Goal: Task Accomplishment & Management: Complete application form

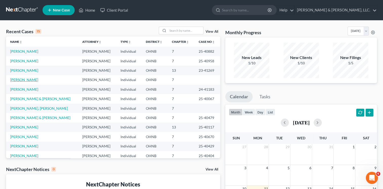
click at [24, 80] on link "[PERSON_NAME]" at bounding box center [24, 79] width 28 height 4
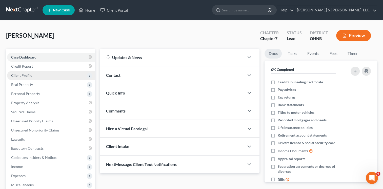
click at [40, 74] on span "Client Profile" at bounding box center [51, 75] width 88 height 9
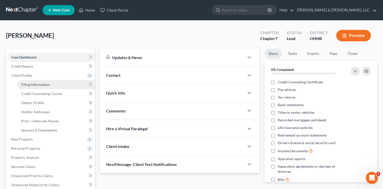
click at [37, 83] on span "Filing Information" at bounding box center [35, 84] width 29 height 4
select select "0"
select select "3"
select select "0"
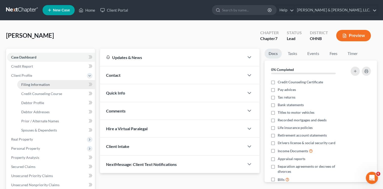
select select "36"
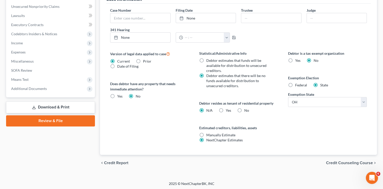
scroll to position [178, 0]
click at [347, 160] on span "Credit Counseling Course" at bounding box center [349, 162] width 47 height 4
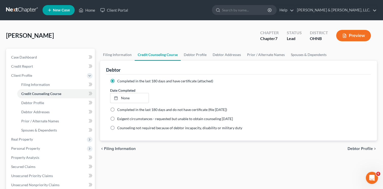
click at [364, 148] on span "Debtor Profile" at bounding box center [359, 149] width 25 height 4
select select "1"
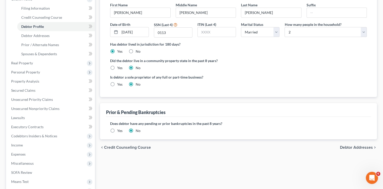
scroll to position [84, 0]
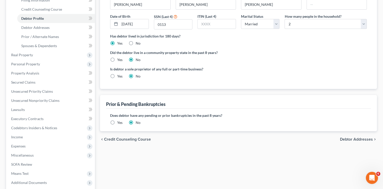
click at [358, 138] on span "Debtor Addresses" at bounding box center [356, 139] width 33 height 4
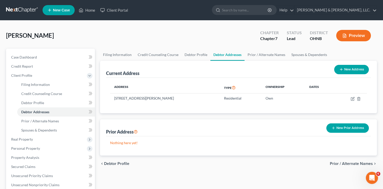
click at [354, 162] on span "Prior / Alternate Names" at bounding box center [351, 163] width 43 height 4
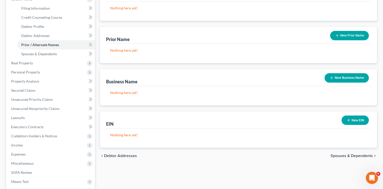
scroll to position [118, 0]
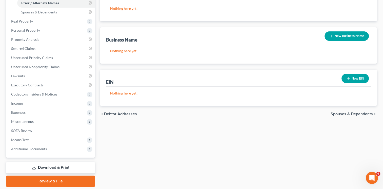
click at [343, 113] on span "Spouses & Dependents" at bounding box center [351, 114] width 42 height 4
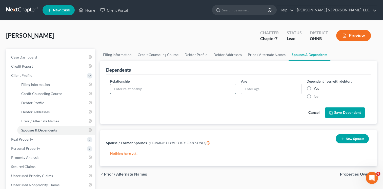
click at [126, 90] on input "text" at bounding box center [172, 89] width 125 height 10
type input "Spouse"
click at [255, 88] on input "text" at bounding box center [271, 89] width 60 height 10
type input "adult"
click at [314, 87] on label "Yes" at bounding box center [316, 88] width 5 height 5
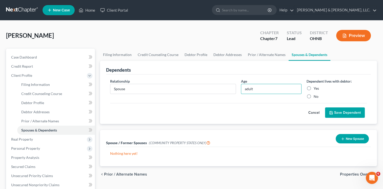
click at [316, 87] on input "Yes" at bounding box center [317, 87] width 3 height 3
radio input "true"
click at [351, 112] on button "Save Dependent" at bounding box center [345, 112] width 40 height 11
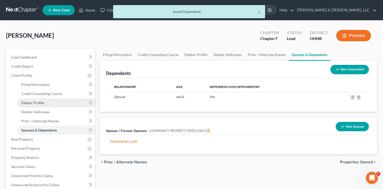
click at [36, 102] on span "Debtor Profile" at bounding box center [32, 102] width 23 height 4
select select "1"
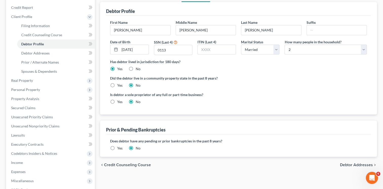
scroll to position [51, 0]
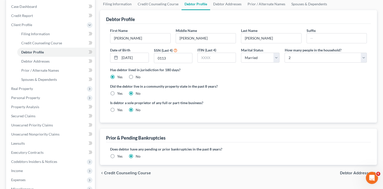
click at [355, 172] on span "Debtor Addresses" at bounding box center [356, 173] width 33 height 4
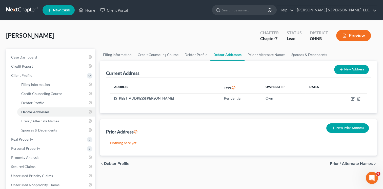
click at [352, 163] on span "Prior / Alternate Names" at bounding box center [351, 163] width 43 height 4
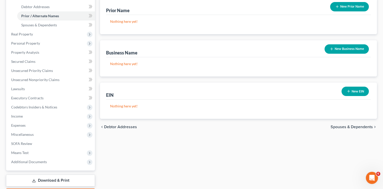
scroll to position [118, 0]
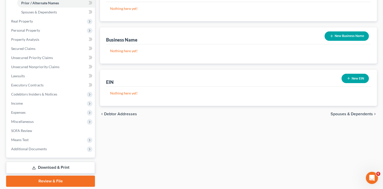
click at [344, 113] on span "Spouses & Dependents" at bounding box center [351, 114] width 42 height 4
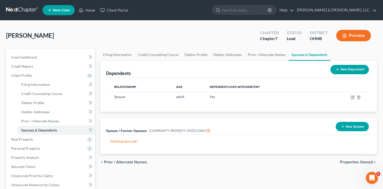
click at [346, 160] on span "Properties Owned" at bounding box center [356, 162] width 33 height 4
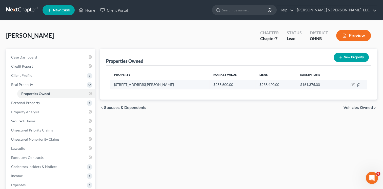
click at [351, 85] on icon "button" at bounding box center [352, 85] width 4 height 4
select select "36"
select select "3"
select select "1"
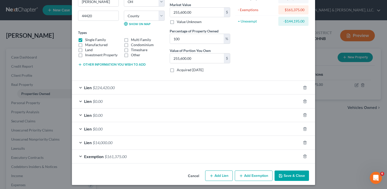
scroll to position [61, 0]
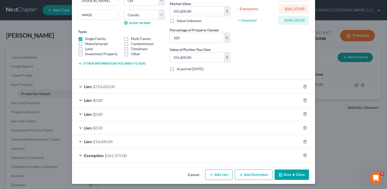
click at [287, 172] on button "Save & Close" at bounding box center [291, 174] width 34 height 11
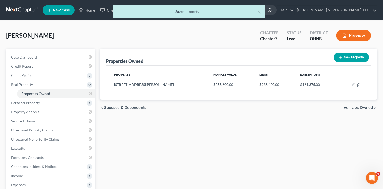
click at [356, 106] on span "Vehicles Owned" at bounding box center [357, 108] width 29 height 4
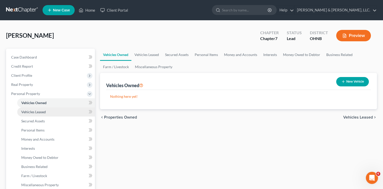
click at [39, 111] on span "Vehicles Leased" at bounding box center [33, 112] width 25 height 4
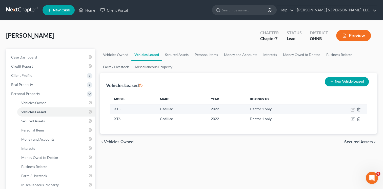
click at [352, 110] on icon "button" at bounding box center [353, 109] width 2 height 2
select select "0"
select select "4"
select select "0"
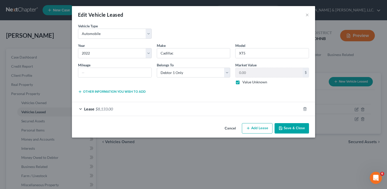
click at [80, 108] on div "Lease $8,133.00" at bounding box center [186, 108] width 229 height 13
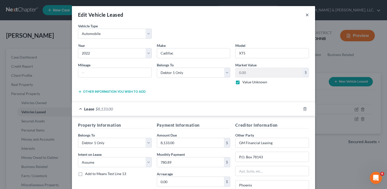
click at [305, 15] on button "×" at bounding box center [307, 15] width 4 height 6
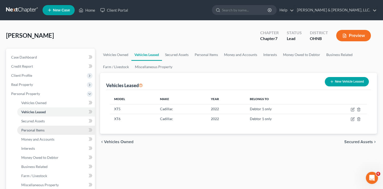
click at [48, 127] on link "Personal Items" at bounding box center [56, 130] width 78 height 9
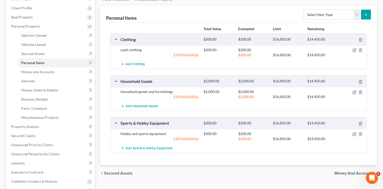
scroll to position [84, 0]
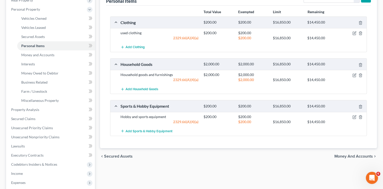
click at [346, 155] on span "Money and Accounts" at bounding box center [353, 156] width 38 height 4
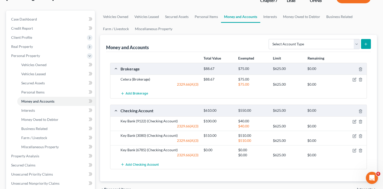
scroll to position [51, 0]
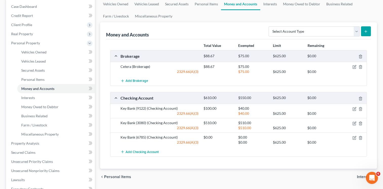
click at [361, 175] on span "Interests" at bounding box center [365, 177] width 16 height 4
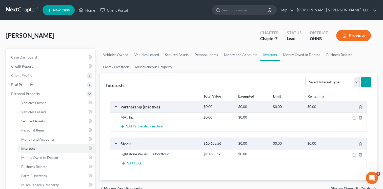
scroll to position [51, 0]
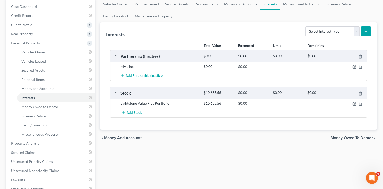
click at [352, 137] on span "Money Owed to Debtor" at bounding box center [351, 138] width 42 height 4
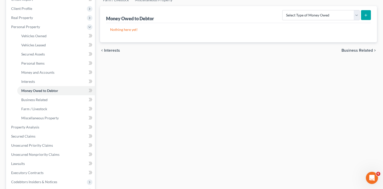
scroll to position [67, 0]
click at [349, 49] on span "Business Related" at bounding box center [356, 50] width 31 height 4
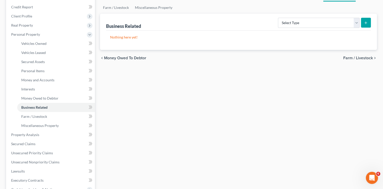
scroll to position [84, 0]
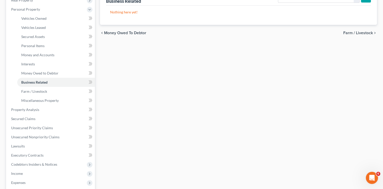
click at [354, 33] on span "Farm / Livestock" at bounding box center [358, 33] width 30 height 4
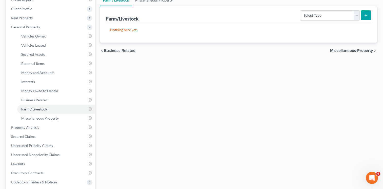
scroll to position [34, 0]
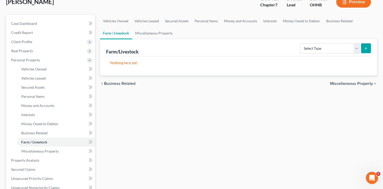
click at [342, 83] on span "Miscellaneous Property" at bounding box center [351, 83] width 43 height 4
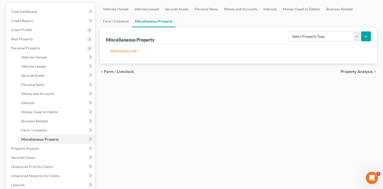
scroll to position [84, 0]
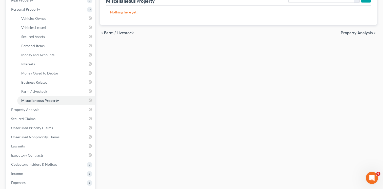
click at [360, 33] on span "Property Analysis" at bounding box center [357, 33] width 32 height 4
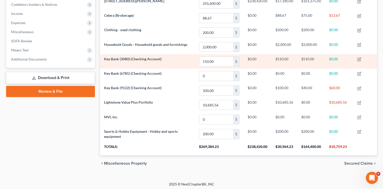
scroll to position [154, 0]
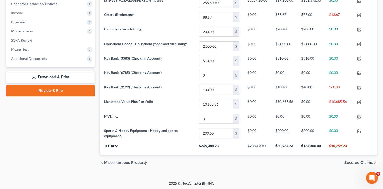
click at [355, 160] on span "Secured Claims" at bounding box center [358, 162] width 29 height 4
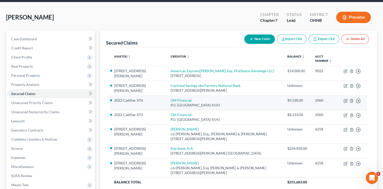
scroll to position [34, 0]
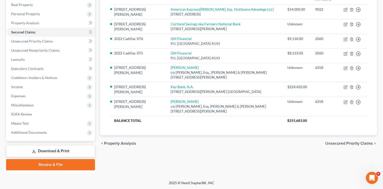
click at [347, 142] on span "Unsecured Priority Claims" at bounding box center [349, 143] width 48 height 4
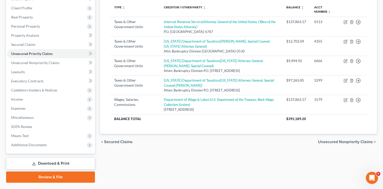
click at [336, 140] on span "Unsecured Nonpriority Claims" at bounding box center [345, 142] width 55 height 4
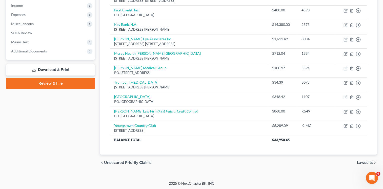
click at [366, 161] on span "Lawsuits" at bounding box center [365, 162] width 16 height 4
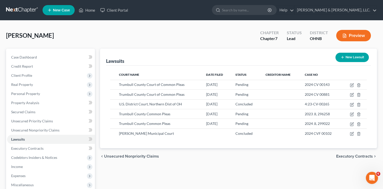
click at [357, 155] on span "Executory Contracts" at bounding box center [354, 156] width 37 height 4
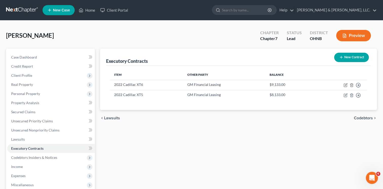
click at [364, 117] on span "Codebtors" at bounding box center [363, 118] width 19 height 4
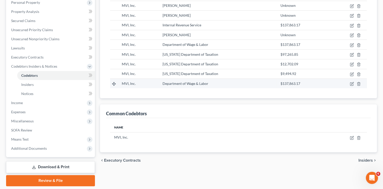
scroll to position [107, 0]
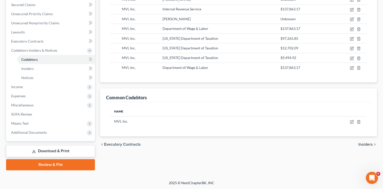
click at [365, 144] on span "Insiders" at bounding box center [365, 144] width 14 height 4
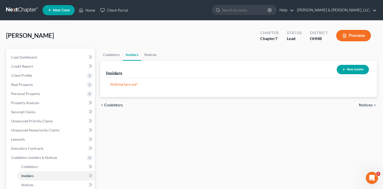
click at [365, 105] on span "Notices" at bounding box center [366, 105] width 14 height 4
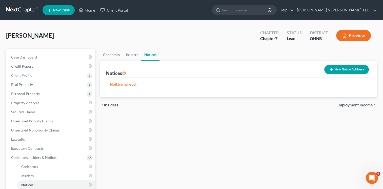
click at [364, 105] on span "Employment Income" at bounding box center [354, 105] width 36 height 4
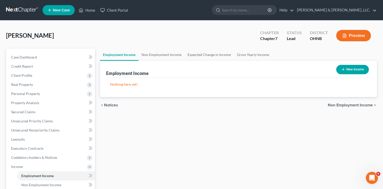
click at [363, 105] on span "Non Employment Income" at bounding box center [350, 105] width 45 height 4
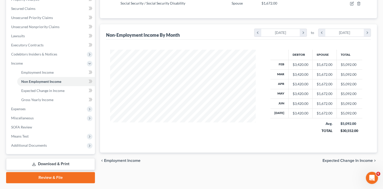
scroll to position [116, 0]
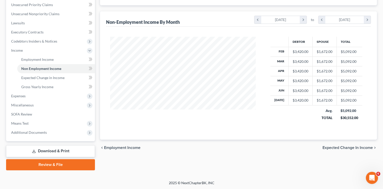
click at [345, 148] on span "Expected Change in Income" at bounding box center [347, 148] width 50 height 4
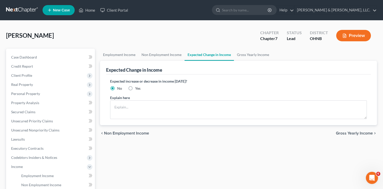
click at [351, 132] on span "Gross Yearly Income" at bounding box center [354, 133] width 37 height 4
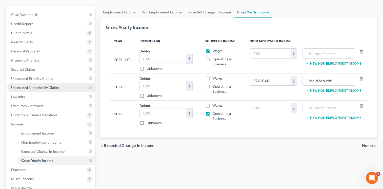
scroll to position [51, 0]
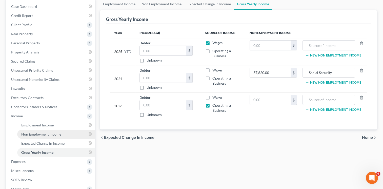
click at [45, 132] on span "Non Employment Income" at bounding box center [41, 134] width 40 height 4
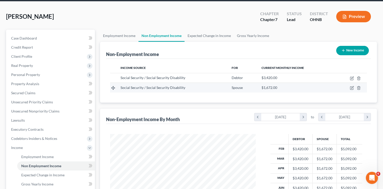
scroll to position [17, 0]
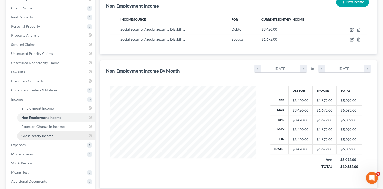
click at [52, 135] on span "Gross Yearly Income" at bounding box center [37, 135] width 32 height 4
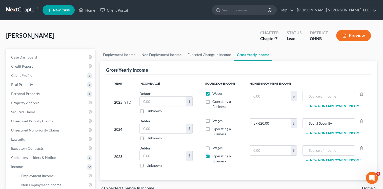
click at [212, 94] on label "Wages" at bounding box center [217, 93] width 10 height 5
click at [214, 94] on input "Wages" at bounding box center [215, 92] width 3 height 3
checkbox input "false"
click at [254, 96] on input "text" at bounding box center [270, 96] width 41 height 10
type input "27,360.00"
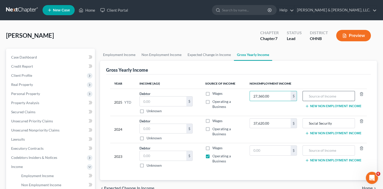
click at [328, 95] on input "text" at bounding box center [328, 96] width 47 height 10
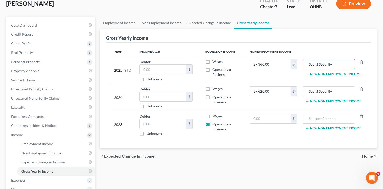
scroll to position [32, 0]
type input "Social Security"
click at [153, 122] on input "text" at bounding box center [163, 124] width 47 height 10
type input "0.00"
drag, startPoint x: 253, startPoint y: 117, endPoint x: 260, endPoint y: 117, distance: 6.8
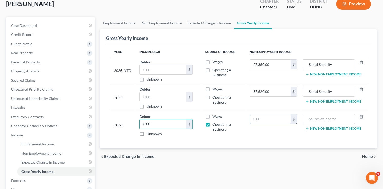
click at [254, 117] on input "text" at bounding box center [270, 119] width 41 height 10
click at [319, 119] on input "text" at bounding box center [328, 119] width 47 height 10
type input "Capital Gains"
click at [261, 118] on input "text" at bounding box center [270, 119] width 41 height 10
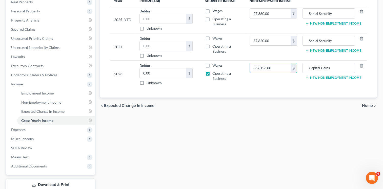
scroll to position [82, 0]
type input "367,153.00"
click at [366, 104] on span "Home" at bounding box center [367, 106] width 11 height 4
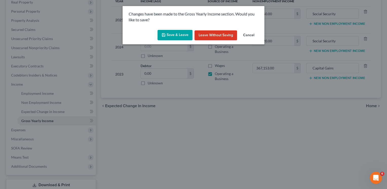
click at [177, 34] on button "Save & Leave" at bounding box center [174, 35] width 35 height 11
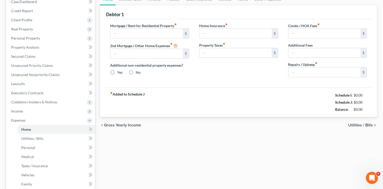
type input "1,314.77"
type input "0.00"
radio input "true"
type input "117.50"
type input "0.00"
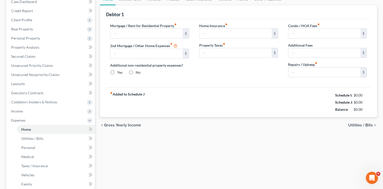
type input "0.00"
type input "200.00"
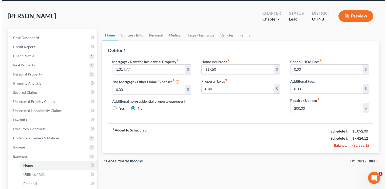
scroll to position [17, 0]
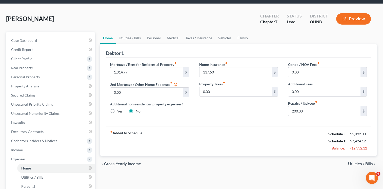
click at [355, 162] on span "Utilities / Bills" at bounding box center [360, 164] width 25 height 4
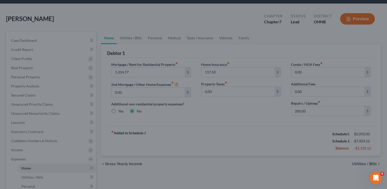
click at [356, 163] on div at bounding box center [193, 94] width 387 height 189
click at [67, 39] on div at bounding box center [193, 94] width 387 height 189
click at [99, 42] on div at bounding box center [193, 94] width 387 height 189
drag, startPoint x: 119, startPoint y: 41, endPoint x: 123, endPoint y: 42, distance: 3.8
click at [120, 41] on div at bounding box center [193, 94] width 387 height 189
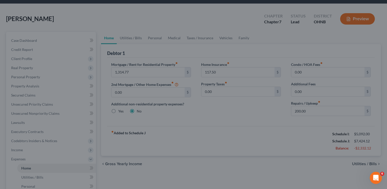
click at [155, 158] on div at bounding box center [193, 94] width 387 height 189
click at [155, 159] on div at bounding box center [193, 94] width 387 height 189
click at [157, 161] on div at bounding box center [193, 94] width 387 height 189
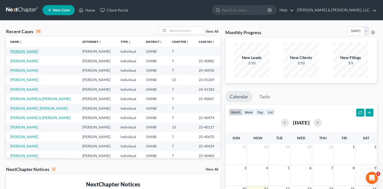
click at [23, 51] on link "[PERSON_NAME]" at bounding box center [24, 51] width 28 height 4
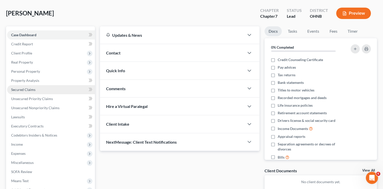
scroll to position [34, 0]
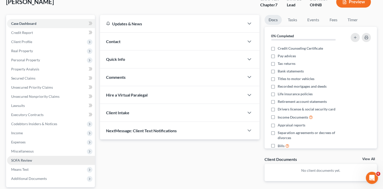
click at [26, 159] on span "SOFA Review" at bounding box center [21, 160] width 21 height 4
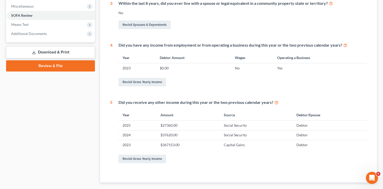
scroll to position [207, 0]
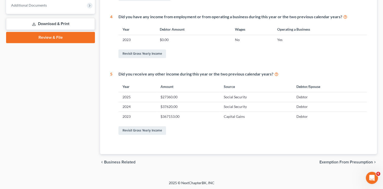
click at [335, 161] on span "Exemption from Presumption" at bounding box center [345, 162] width 53 height 4
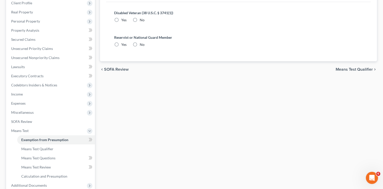
radio input "true"
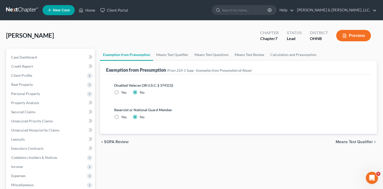
click at [355, 142] on span "Means Test Qualifier" at bounding box center [354, 142] width 37 height 4
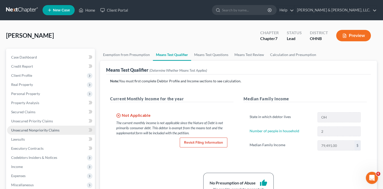
click at [28, 129] on span "Unsecured Nonpriority Claims" at bounding box center [35, 130] width 48 height 4
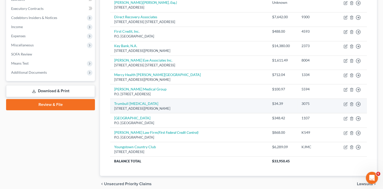
scroll to position [152, 0]
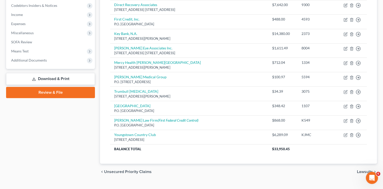
click at [360, 171] on span "Lawsuits" at bounding box center [365, 172] width 16 height 4
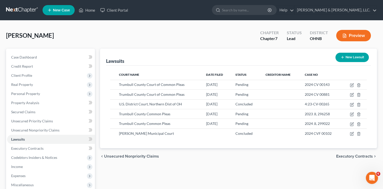
click at [363, 155] on span "Executory Contracts" at bounding box center [354, 156] width 37 height 4
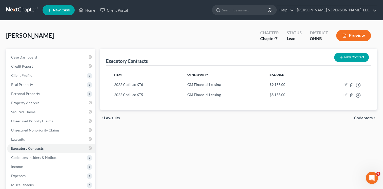
click at [364, 117] on span "Codebtors" at bounding box center [363, 118] width 19 height 4
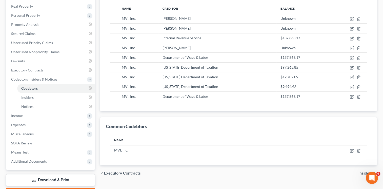
scroll to position [84, 0]
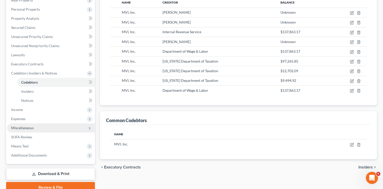
click at [30, 127] on span "Miscellaneous" at bounding box center [22, 128] width 23 height 4
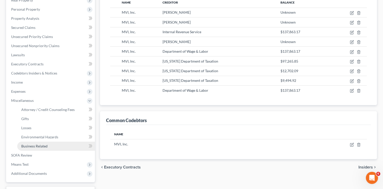
drag, startPoint x: 42, startPoint y: 146, endPoint x: 45, endPoint y: 145, distance: 2.9
click at [42, 146] on span "Business Related" at bounding box center [34, 146] width 26 height 4
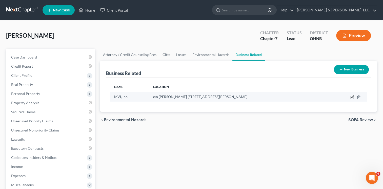
click at [350, 96] on icon "button" at bounding box center [352, 97] width 4 height 4
select select "owner"
select select "36"
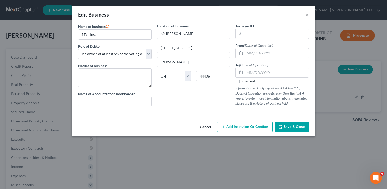
click at [292, 127] on span "Save & Close" at bounding box center [293, 127] width 21 height 4
